Goal: Task Accomplishment & Management: Use online tool/utility

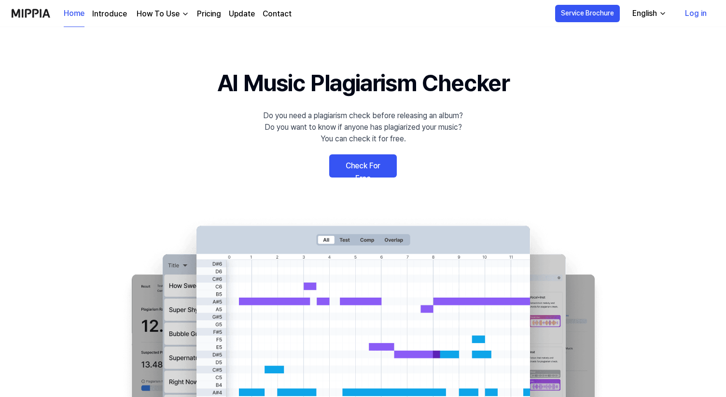
click at [352, 167] on link "Check For Free" at bounding box center [363, 166] width 68 height 23
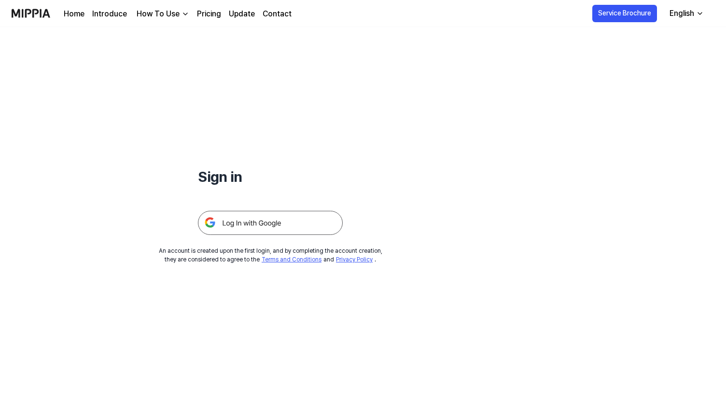
click at [263, 221] on img at bounding box center [270, 223] width 145 height 24
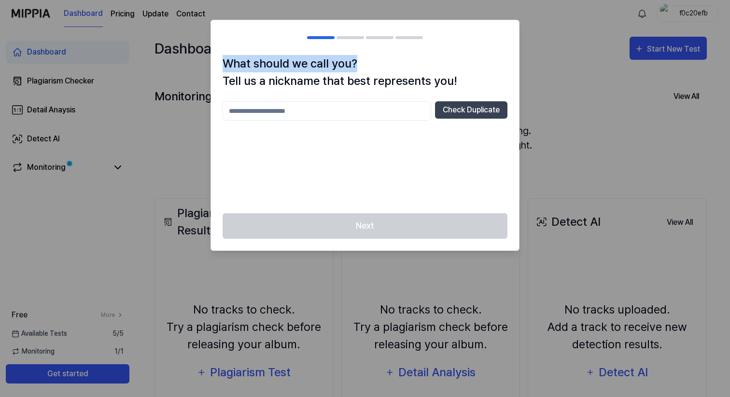
drag, startPoint x: 224, startPoint y: 63, endPoint x: 366, endPoint y: 63, distance: 142.4
click at [366, 63] on h1 "What should we call you? Tell us a nickname that best represents you!" at bounding box center [365, 72] width 285 height 35
click at [366, 52] on h2 at bounding box center [365, 37] width 308 height 35
click at [341, 67] on h1 "What should we call you? Tell us a nickname that best represents you!" at bounding box center [365, 72] width 285 height 35
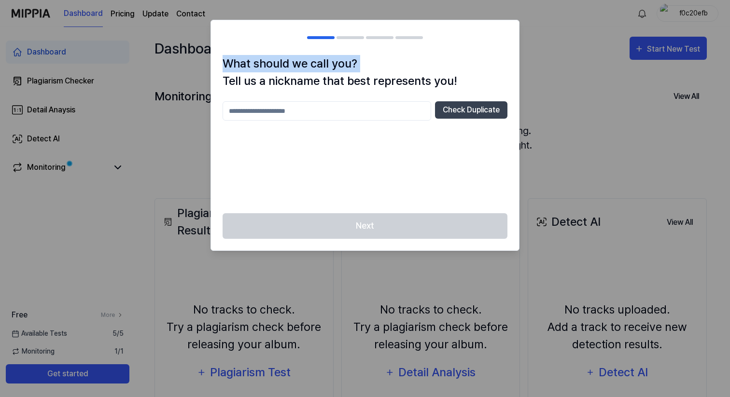
click at [341, 67] on h1 "What should we call you? Tell us a nickname that best represents you!" at bounding box center [365, 72] width 285 height 35
click at [341, 77] on h1 "What should we call you? Tell us a nickname that best represents you!" at bounding box center [365, 72] width 285 height 35
click at [282, 110] on input "text" at bounding box center [327, 110] width 209 height 19
type input "*"
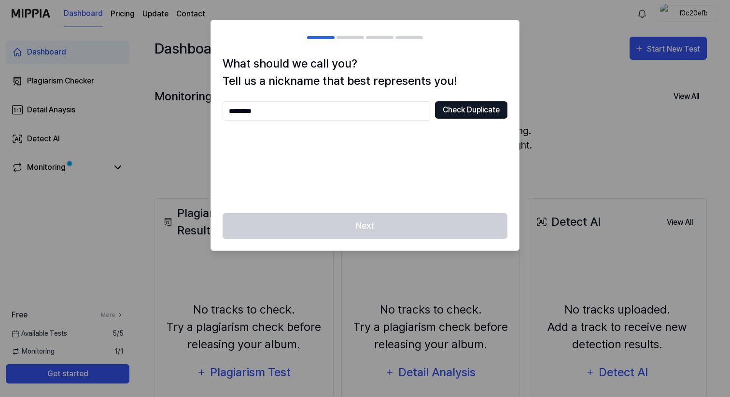
type input "*********"
click at [463, 110] on button "Check Duplicate" at bounding box center [471, 109] width 72 height 17
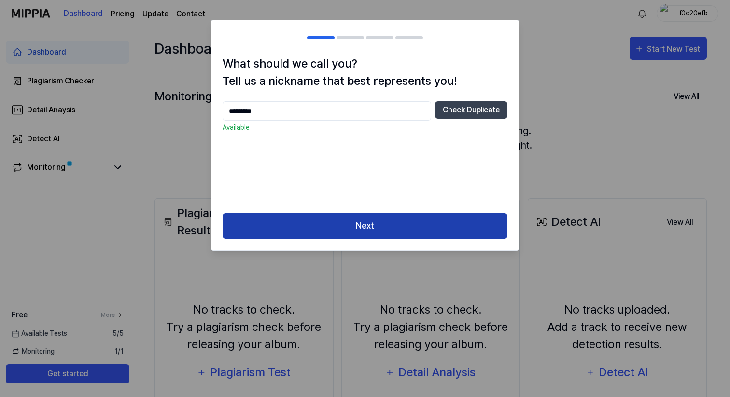
click at [359, 226] on button "Next" at bounding box center [365, 226] width 285 height 26
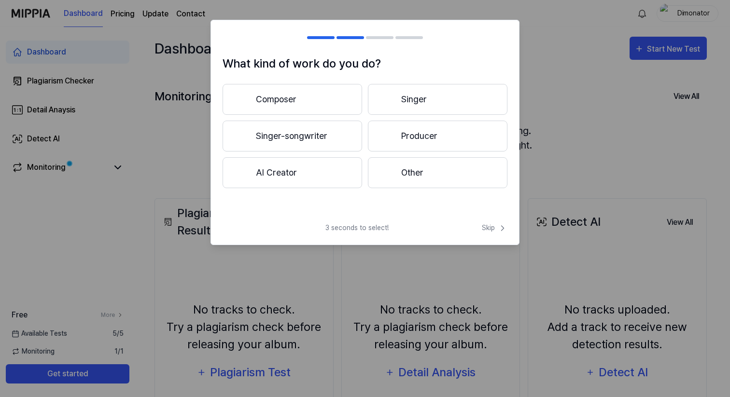
click at [321, 99] on button "Composer" at bounding box center [293, 99] width 140 height 31
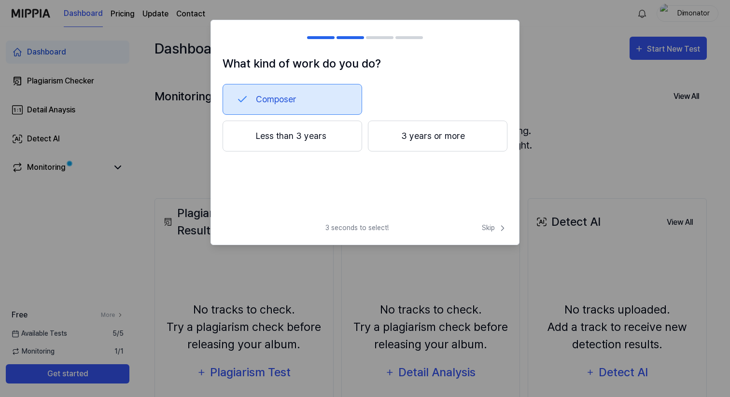
click at [292, 101] on button "Composer" at bounding box center [293, 99] width 140 height 31
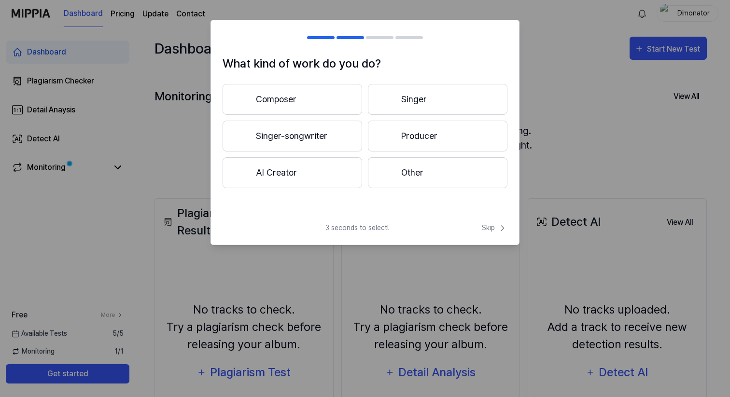
click at [302, 134] on button "Singer-songwriter" at bounding box center [293, 136] width 140 height 31
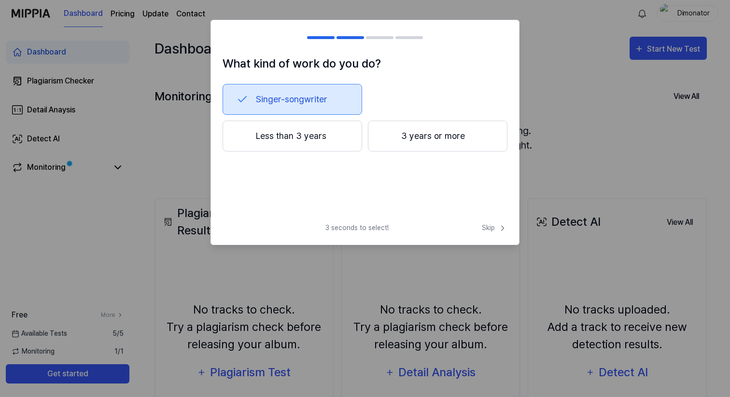
click at [397, 140] on button "3 years or more" at bounding box center [438, 136] width 140 height 31
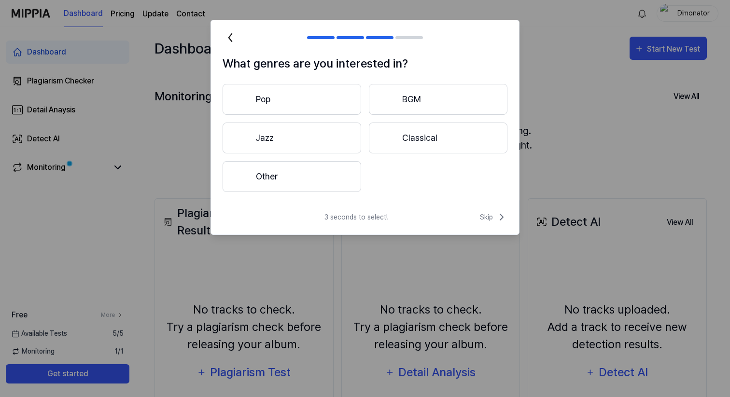
click at [326, 180] on button "Other" at bounding box center [292, 176] width 139 height 31
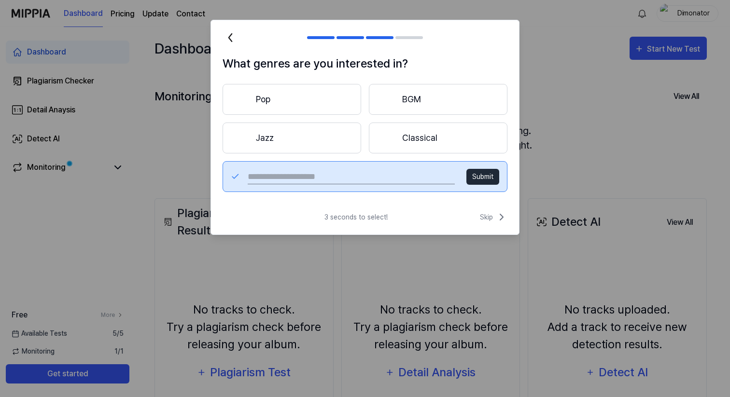
click at [359, 177] on input "text" at bounding box center [351, 176] width 207 height 15
type input "**********"
click at [480, 175] on button "Submit" at bounding box center [482, 177] width 33 height 16
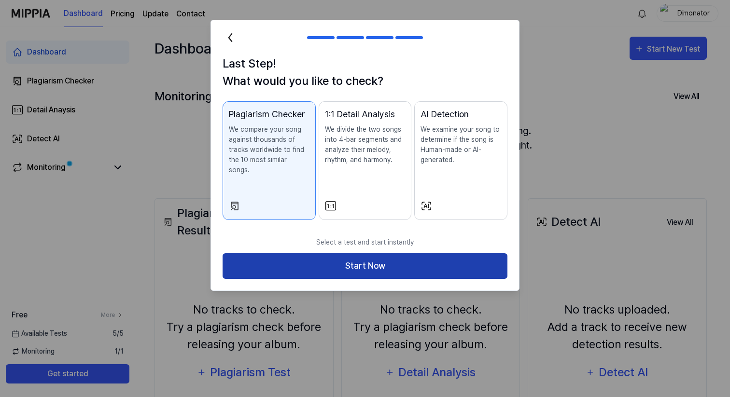
click at [338, 254] on button "Start Now" at bounding box center [365, 267] width 285 height 26
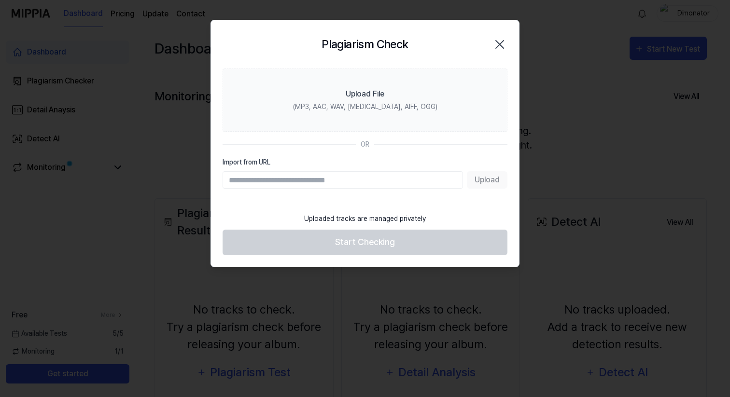
click at [303, 179] on input "Import from URL" at bounding box center [343, 179] width 240 height 17
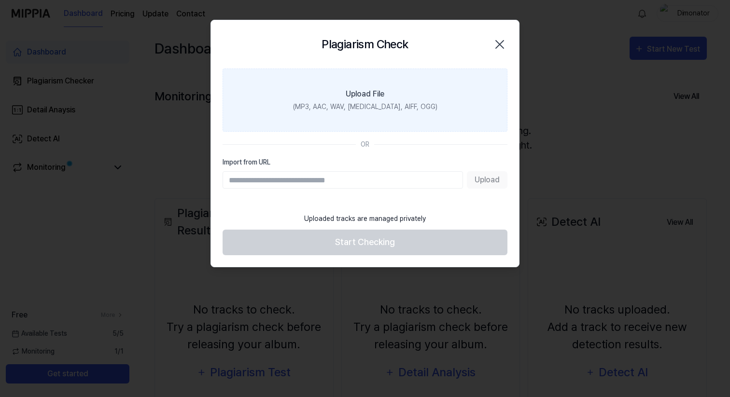
click at [360, 96] on div "Upload File" at bounding box center [365, 94] width 39 height 12
click at [0, 0] on input "Upload File (MP3, AAC, WAV, [MEDICAL_DATA], AIFF, OGG)" at bounding box center [0, 0] width 0 height 0
click at [345, 100] on label "Upload File (MP3, AAC, WAV, [MEDICAL_DATA], AIFF, OGG)" at bounding box center [365, 100] width 285 height 63
click at [0, 0] on input "Upload File (MP3, AAC, WAV, [MEDICAL_DATA], AIFF, OGG)" at bounding box center [0, 0] width 0 height 0
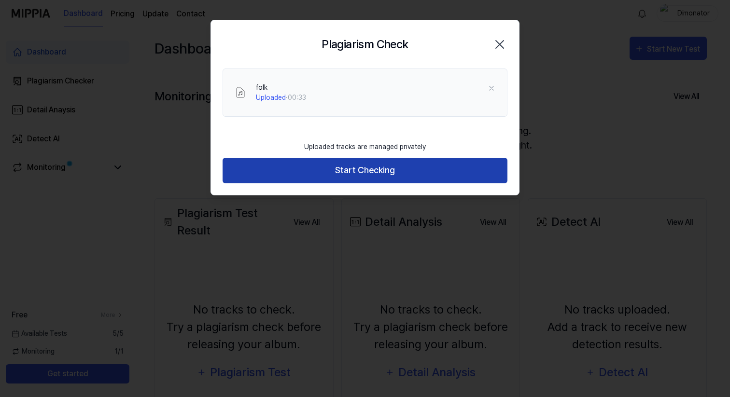
click at [350, 174] on button "Start Checking" at bounding box center [365, 171] width 285 height 26
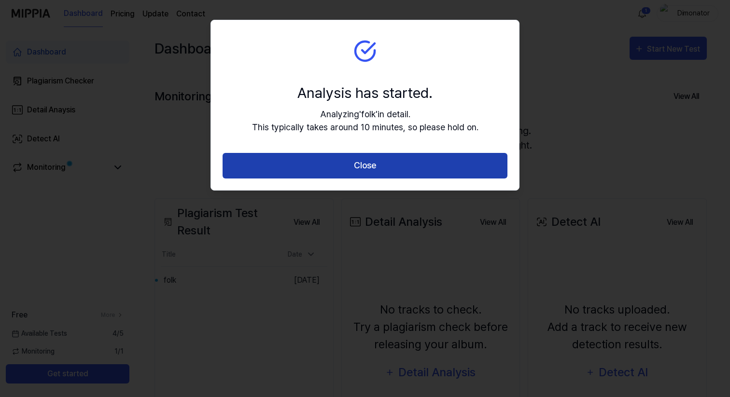
click at [355, 160] on button "Close" at bounding box center [365, 166] width 285 height 26
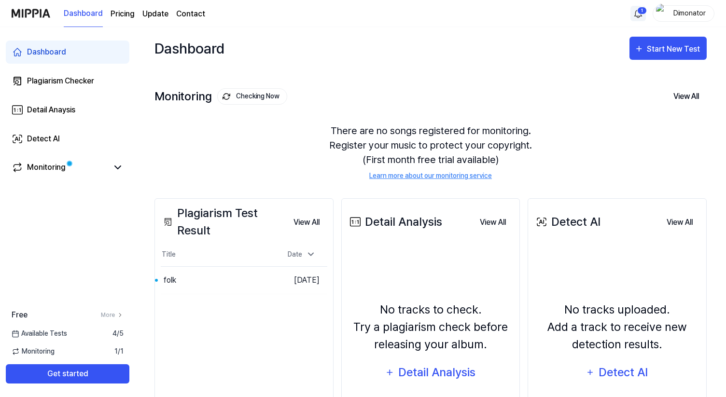
click at [640, 14] on html "Dashboard Pricing Update Contact 1 Dimonator Dashboard Plagiarism Checker Detai…" at bounding box center [363, 198] width 726 height 397
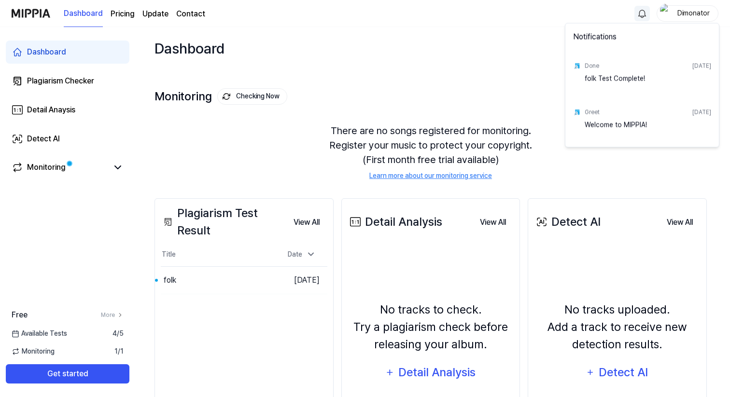
click at [626, 79] on div "folk Test Complete!" at bounding box center [648, 83] width 127 height 19
click at [481, 62] on html "Dashboard Pricing Update Contact Dimonator Dashboard Plagiarism Checker Detail …" at bounding box center [365, 198] width 730 height 397
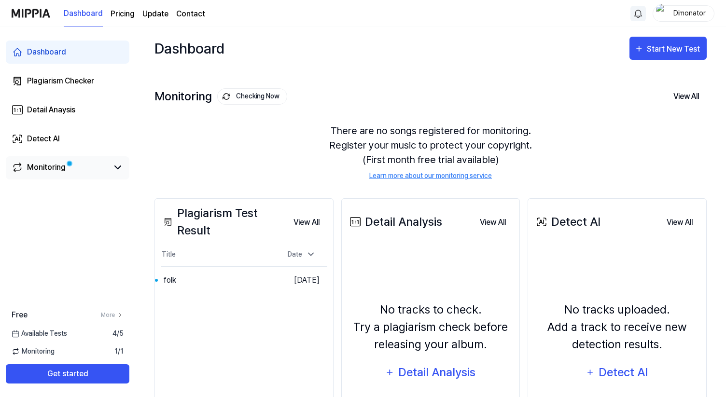
click at [45, 170] on div "Monitoring" at bounding box center [46, 168] width 39 height 12
click at [114, 168] on icon at bounding box center [118, 168] width 12 height 12
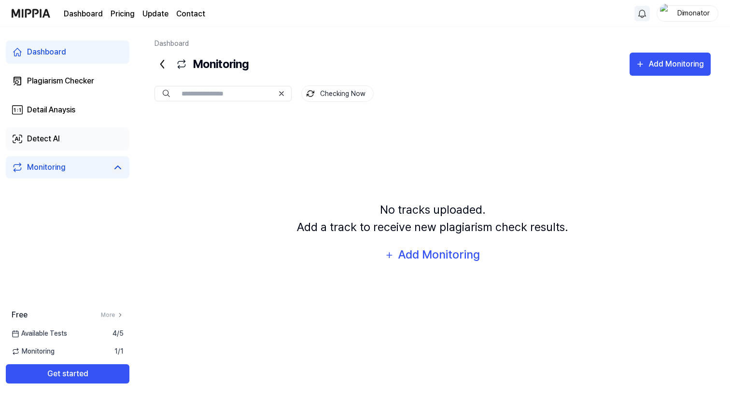
click at [45, 139] on div "Detect AI" at bounding box center [43, 139] width 33 height 12
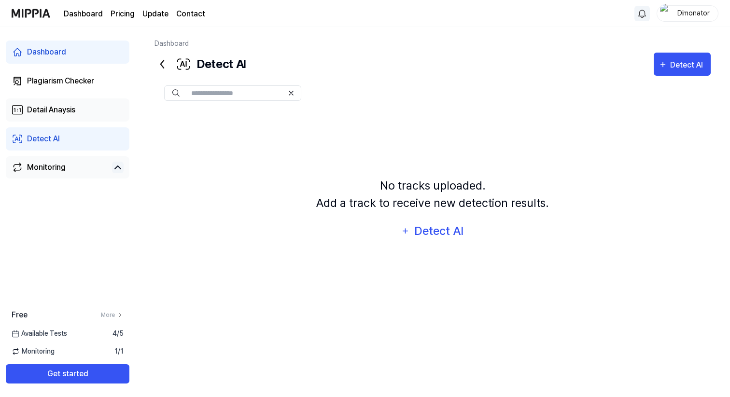
click at [69, 108] on div "Detail Anaysis" at bounding box center [51, 110] width 48 height 12
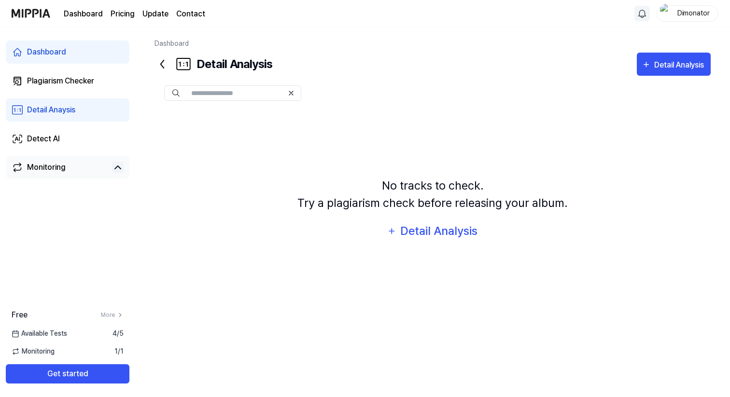
click at [642, 13] on html "Dashboard Pricing Update Contact Dimonator Dashboard Plagiarism Checker Detail …" at bounding box center [365, 198] width 730 height 397
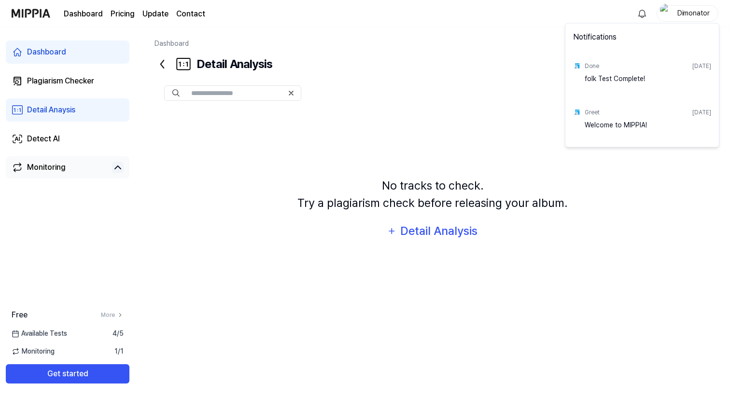
click at [692, 65] on div "[DATE]" at bounding box center [701, 66] width 19 height 9
click at [601, 80] on div "folk Test Complete!" at bounding box center [648, 83] width 127 height 19
click at [483, 74] on html "Dashboard Pricing Update Contact Dimonator Dashboard Plagiarism Checker Detail …" at bounding box center [365, 198] width 730 height 397
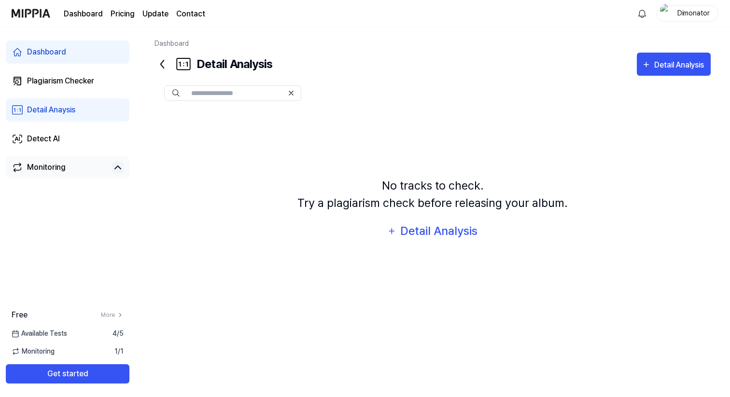
click at [78, 50] on link "Dashboard" at bounding box center [68, 52] width 124 height 23
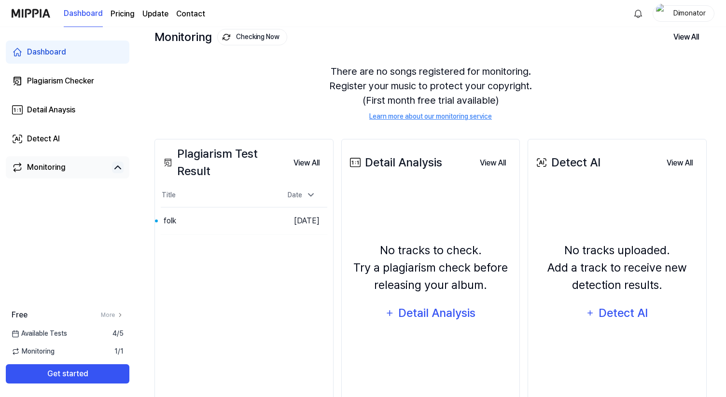
scroll to position [95, 0]
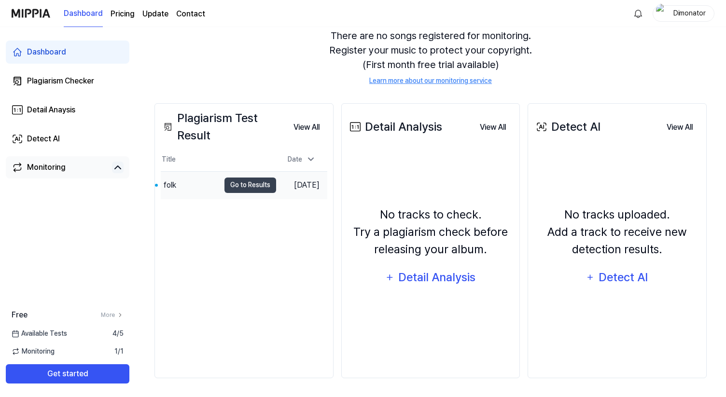
click at [191, 187] on div "folk" at bounding box center [190, 185] width 59 height 27
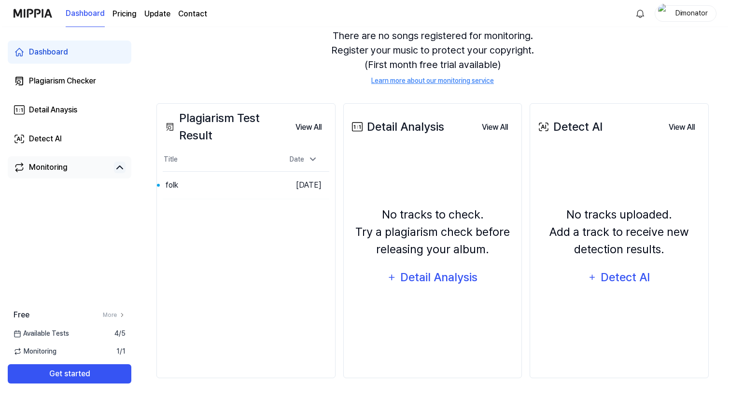
scroll to position [0, 0]
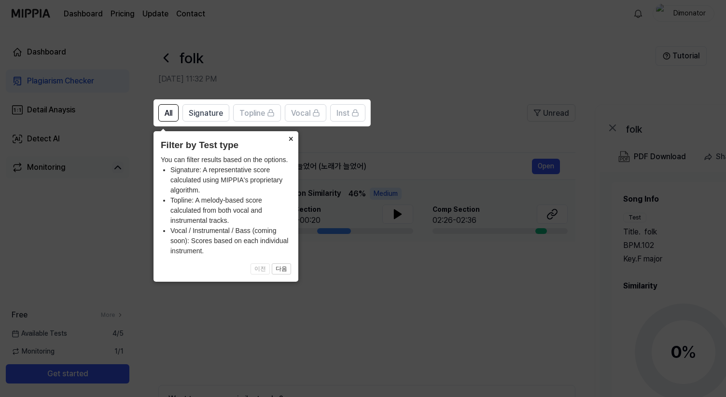
click at [290, 137] on button "×" at bounding box center [290, 138] width 15 height 14
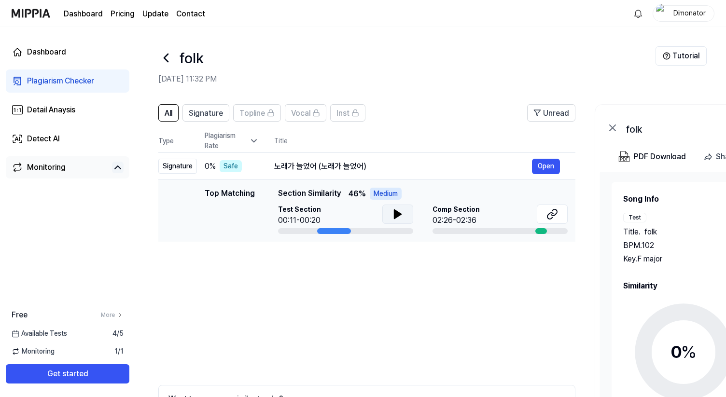
click at [396, 215] on icon at bounding box center [398, 214] width 7 height 9
click at [396, 215] on icon at bounding box center [396, 215] width 2 height 8
click at [547, 167] on button "Open" at bounding box center [546, 166] width 28 height 15
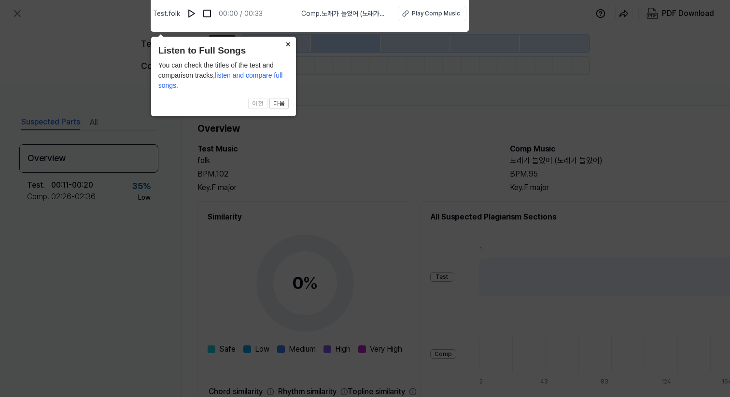
click at [287, 42] on button "×" at bounding box center [288, 44] width 15 height 14
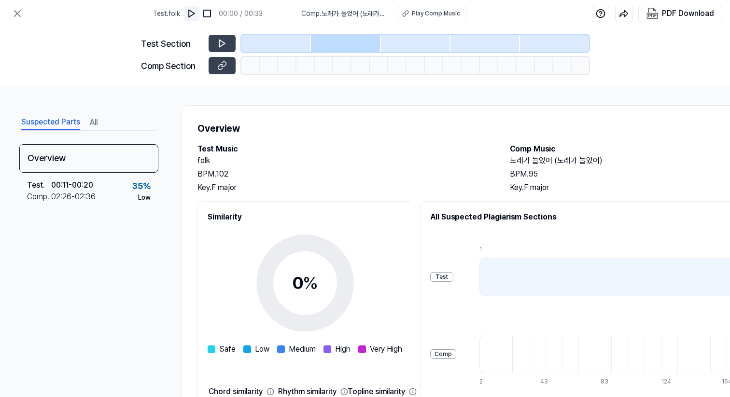
click at [195, 14] on img at bounding box center [192, 14] width 10 height 10
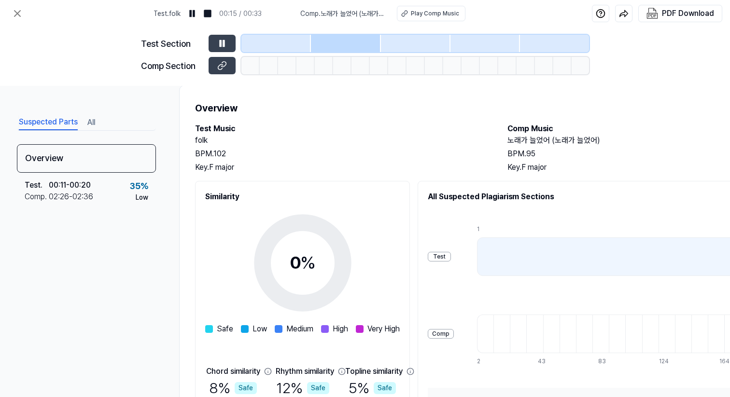
scroll to position [0, 2]
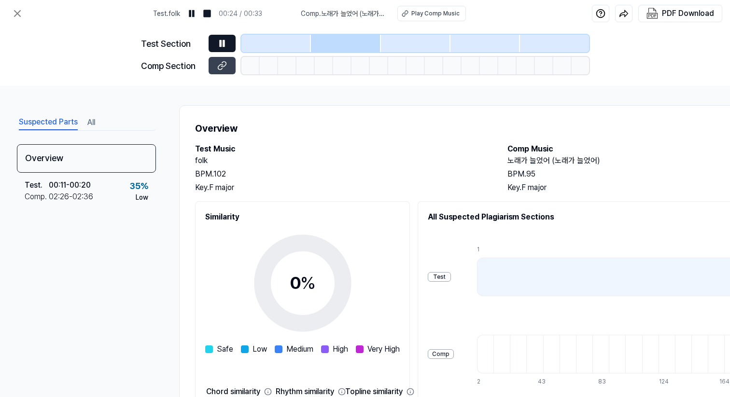
click at [224, 44] on icon at bounding box center [223, 43] width 1 height 6
click at [222, 65] on icon at bounding box center [220, 66] width 5 height 5
